Goal: Task Accomplishment & Management: Complete application form

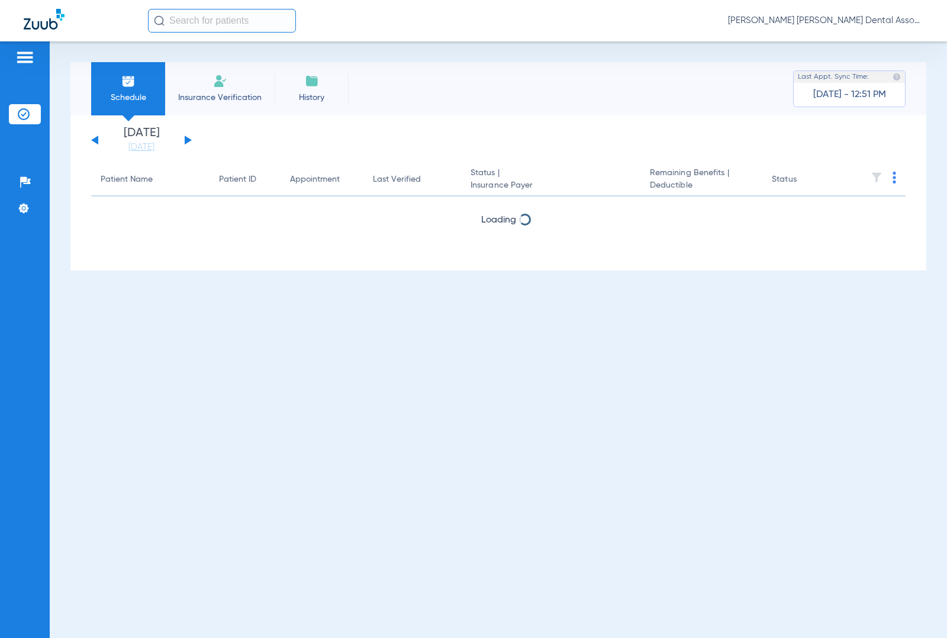
click at [195, 25] on input "text" at bounding box center [222, 21] width 148 height 24
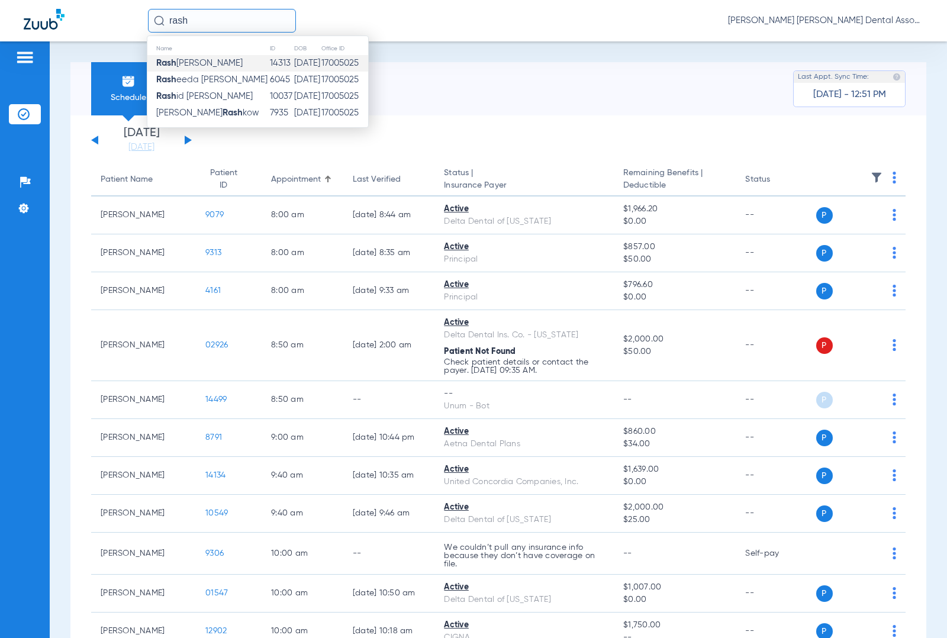
click at [224, 64] on span "[PERSON_NAME]" at bounding box center [199, 63] width 86 height 9
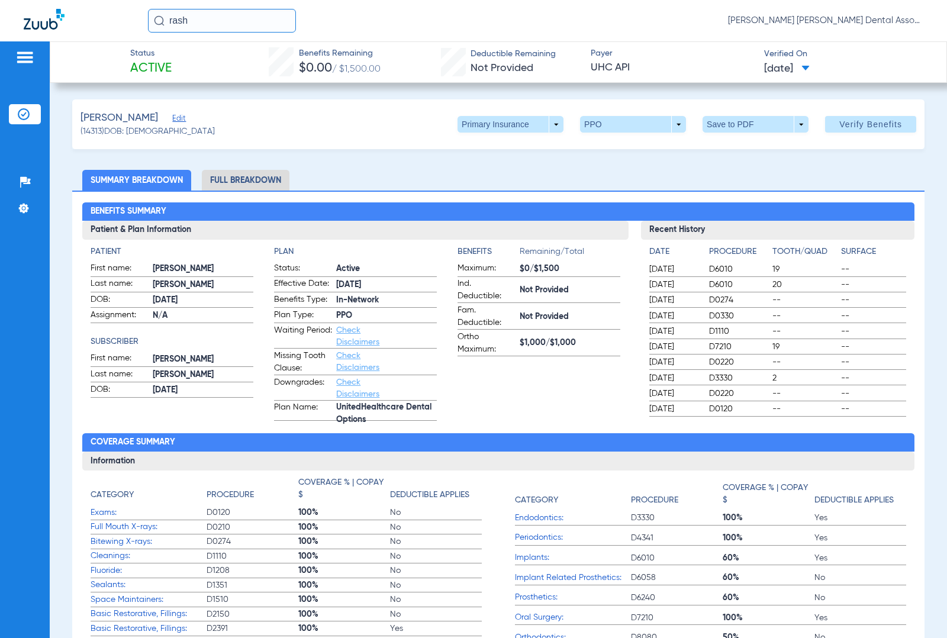
click at [181, 118] on span "Edit" at bounding box center [177, 119] width 11 height 11
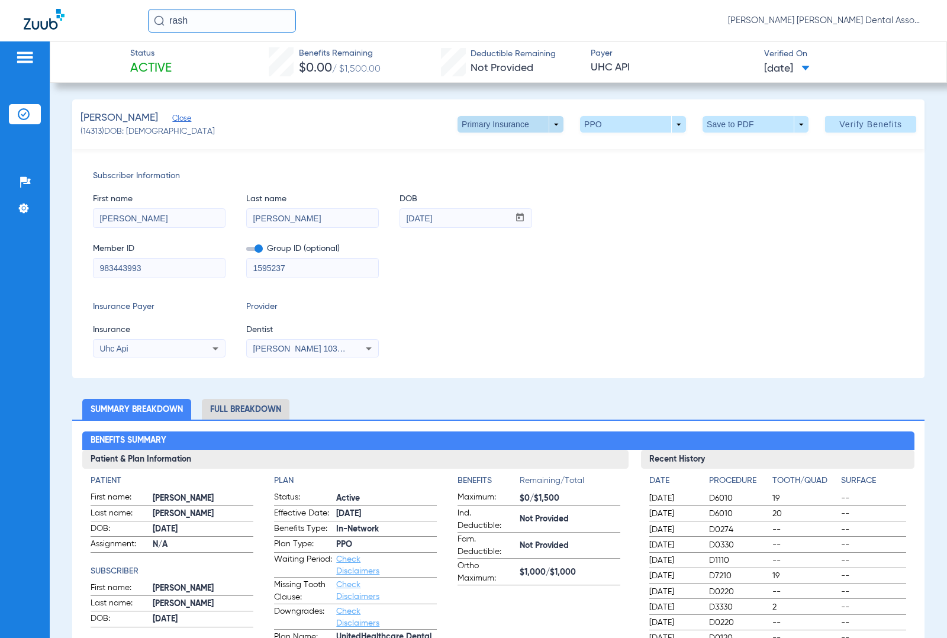
click at [540, 126] on span at bounding box center [510, 124] width 106 height 17
click at [501, 170] on span "Secondary Insurance" at bounding box center [496, 171] width 78 height 8
click at [546, 121] on span at bounding box center [510, 124] width 106 height 17
click at [543, 125] on div at bounding box center [473, 319] width 947 height 638
click at [497, 125] on span at bounding box center [511, 124] width 28 height 28
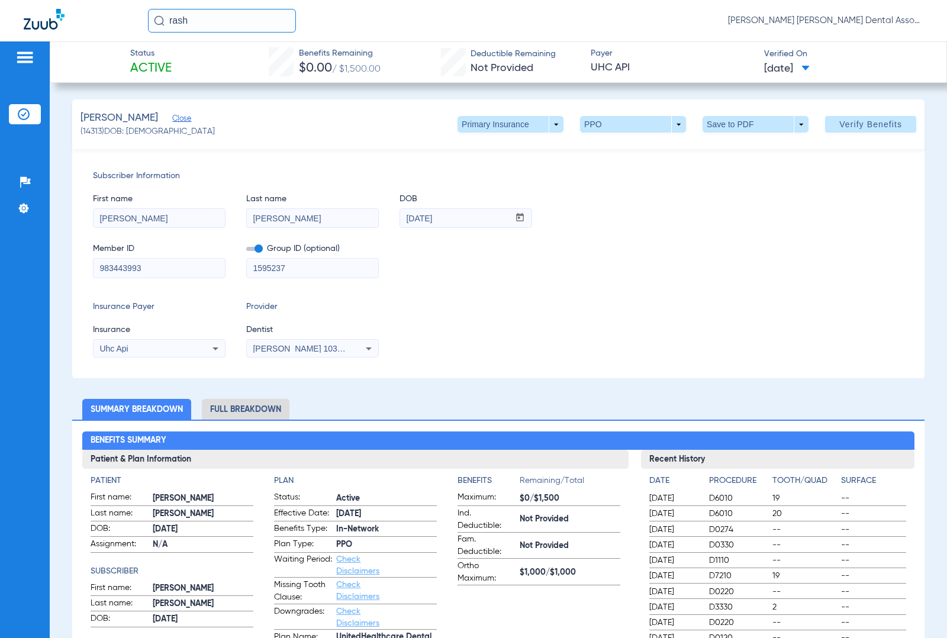
click at [592, 285] on div at bounding box center [473, 319] width 947 height 638
click at [547, 123] on span at bounding box center [510, 124] width 106 height 17
click at [518, 128] on div at bounding box center [473, 319] width 947 height 638
click at [200, 18] on input "rash" at bounding box center [222, 21] width 148 height 24
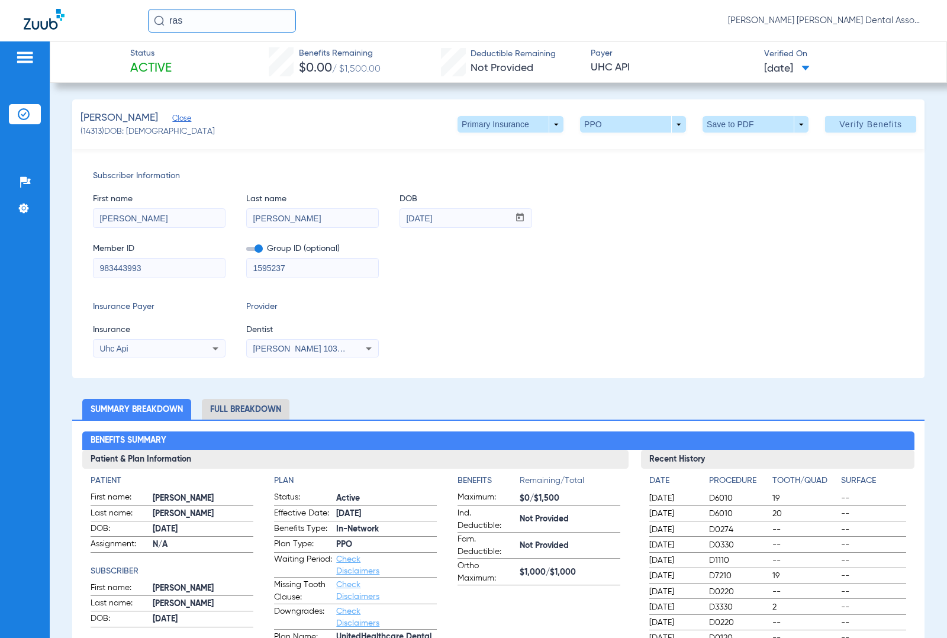
type input "rash"
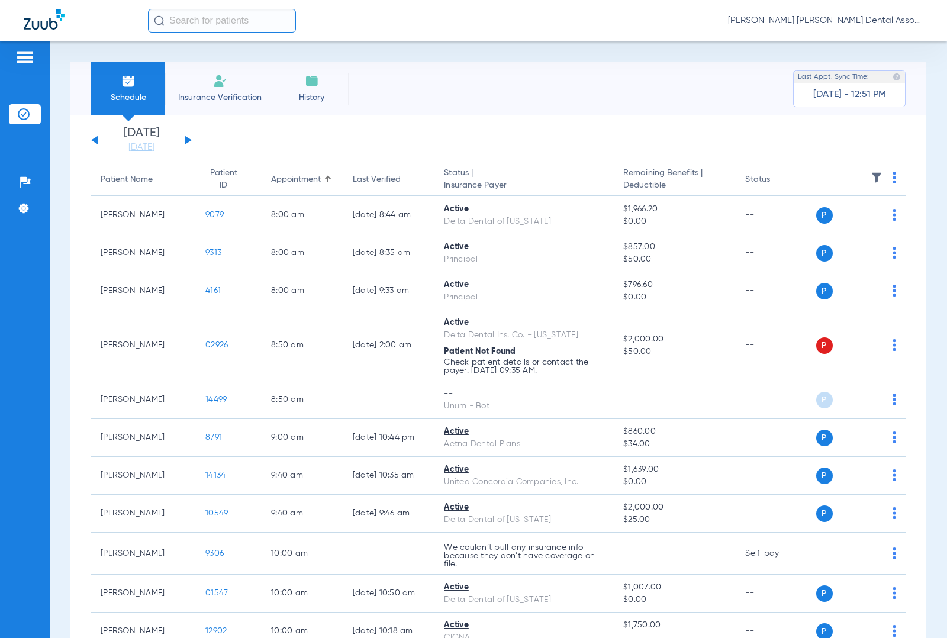
click at [253, 16] on input "text" at bounding box center [222, 21] width 148 height 24
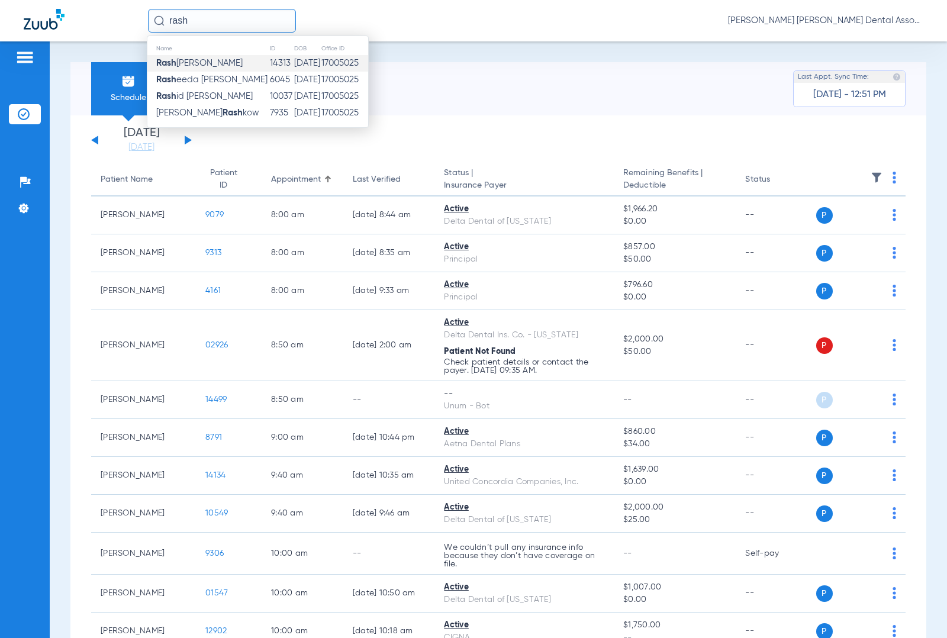
type input "rash"
click at [204, 67] on span "[PERSON_NAME]" at bounding box center [199, 63] width 86 height 9
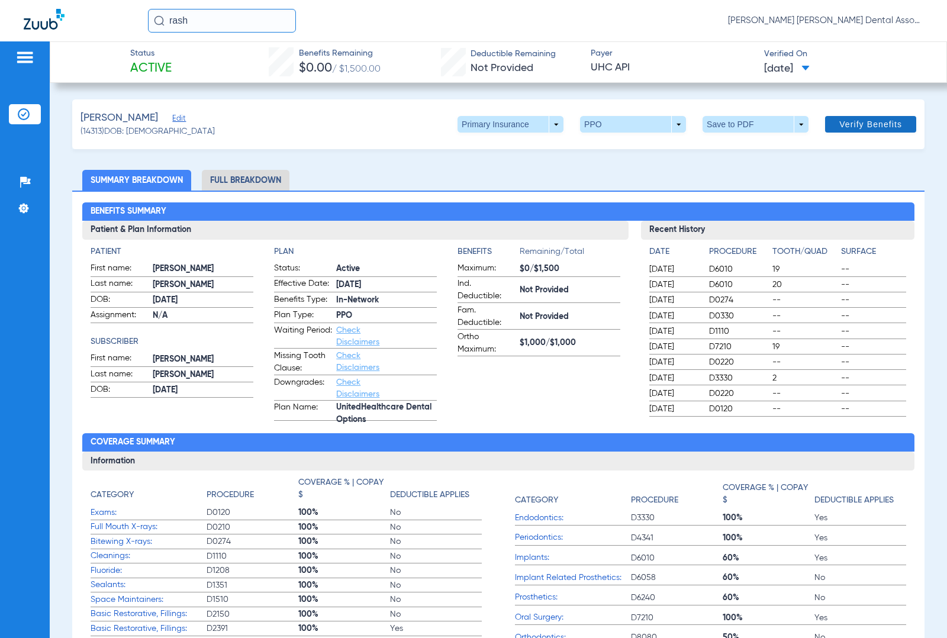
click at [846, 127] on span "Verify Benefits" at bounding box center [870, 124] width 63 height 9
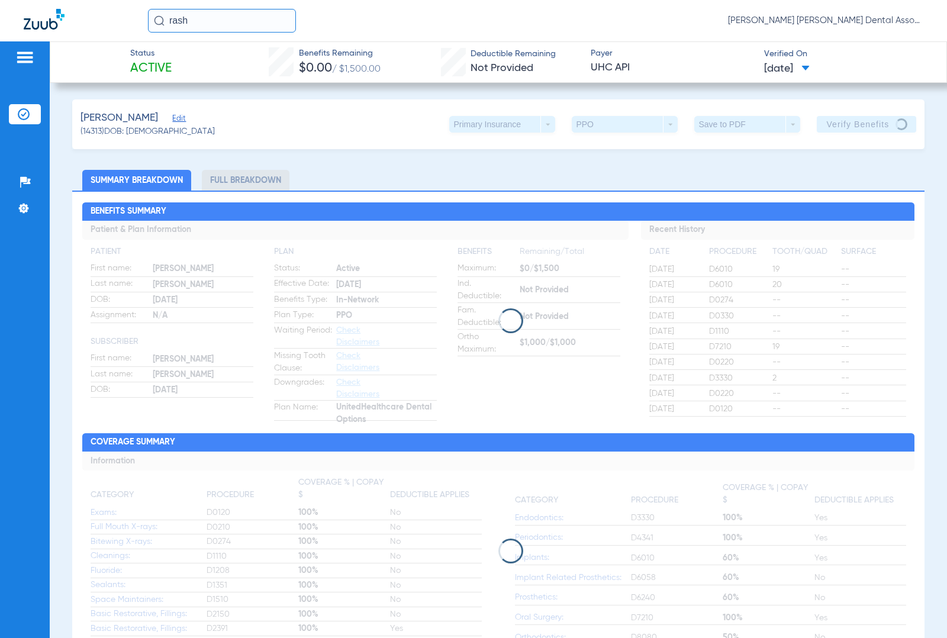
click at [181, 117] on span "Edit" at bounding box center [177, 119] width 11 height 11
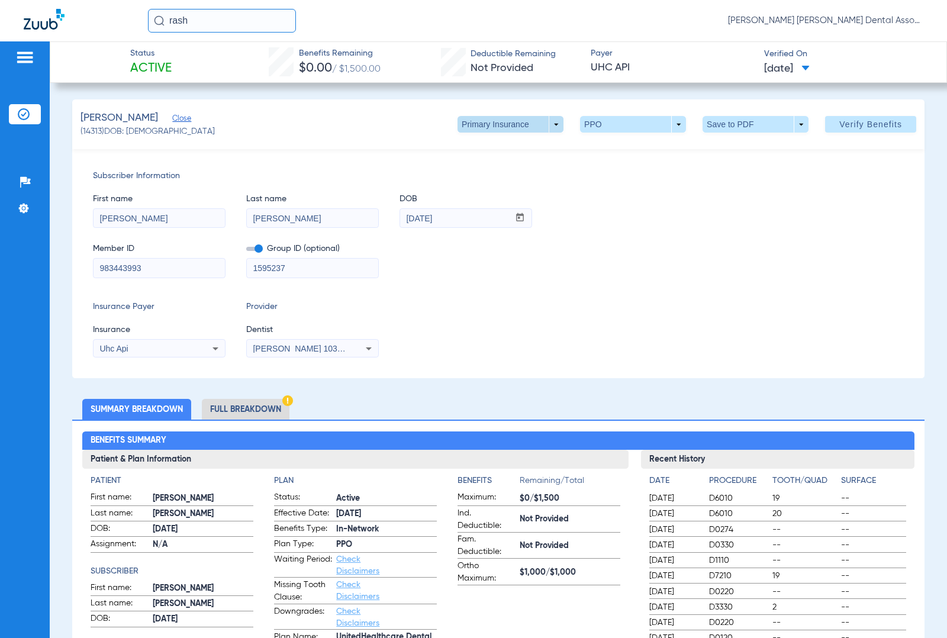
click at [549, 126] on span at bounding box center [510, 124] width 106 height 17
click at [512, 167] on span "Secondary Insurance" at bounding box center [496, 171] width 78 height 8
click at [183, 121] on span "Close" at bounding box center [177, 119] width 11 height 11
